Goal: Use online tool/utility: Utilize a website feature to perform a specific function

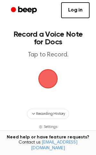
click at [50, 79] on span "button" at bounding box center [48, 79] width 18 height 18
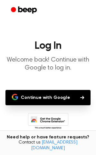
click at [46, 93] on button "Continue with Google" at bounding box center [47, 97] width 85 height 15
drag, startPoint x: 46, startPoint y: 93, endPoint x: -47, endPoint y: 60, distance: 98.6
click at [0, 60] on html "Log In Welcome back! Continue with Google to log in. Continue with Google Don't…" at bounding box center [48, 95] width 96 height 191
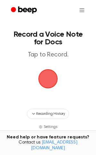
click at [48, 81] on span "button" at bounding box center [48, 79] width 18 height 18
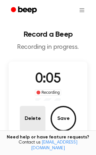
click at [31, 114] on button "Delete" at bounding box center [33, 119] width 26 height 26
